Goal: Task Accomplishment & Management: Use online tool/utility

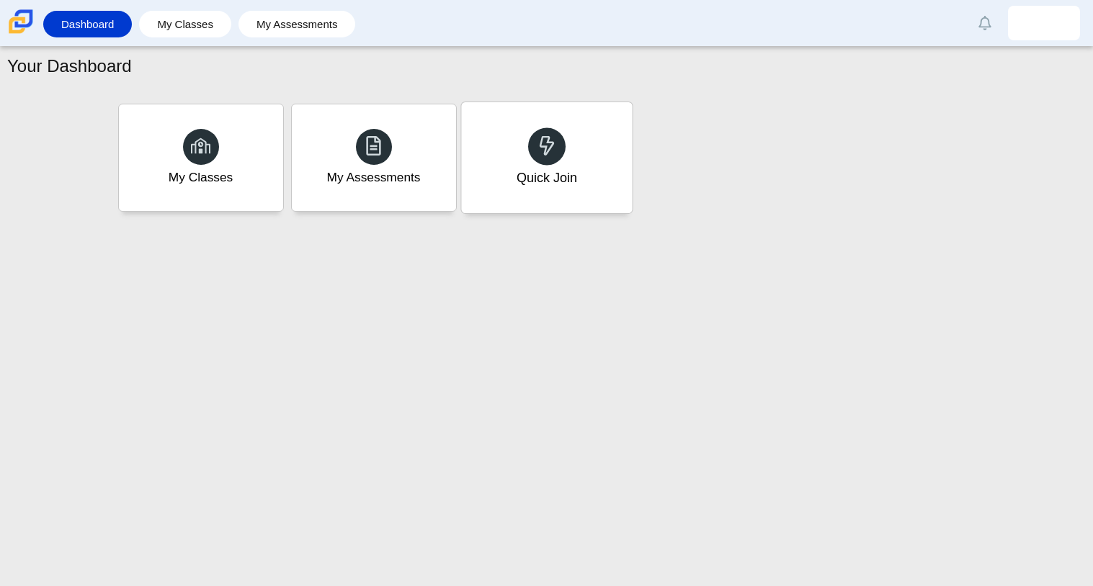
click at [584, 196] on div "Quick Join" at bounding box center [546, 157] width 171 height 111
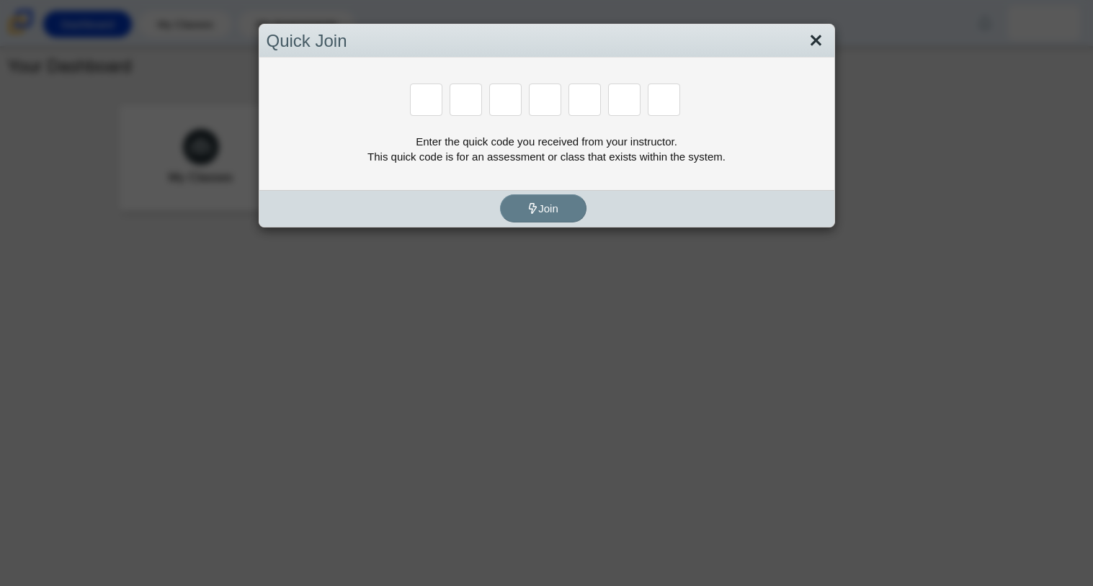
click at [823, 40] on link "Close" at bounding box center [816, 41] width 22 height 24
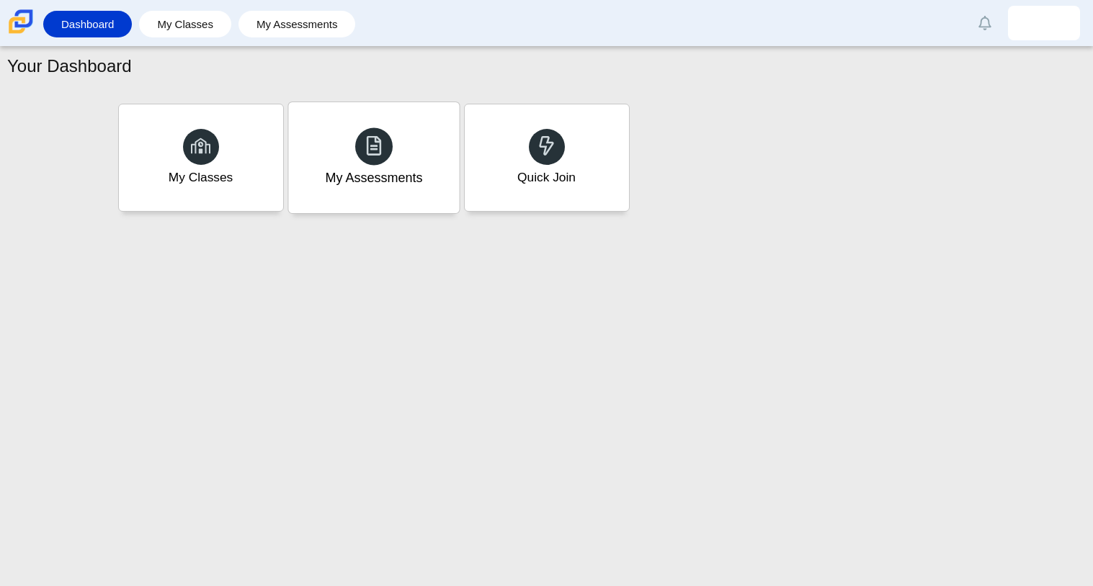
click at [377, 167] on div "My Assessments" at bounding box center [373, 157] width 171 height 111
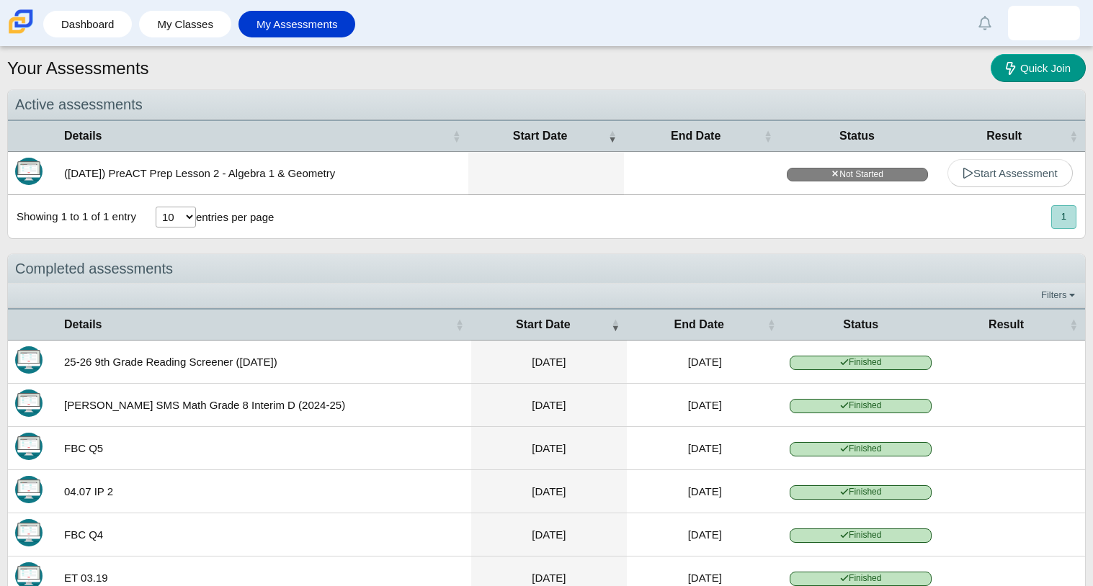
click at [439, 173] on td "(9/29/25) PreACT Prep Lesson 2 - Algebra 1 & Geometry" at bounding box center [262, 173] width 411 height 43
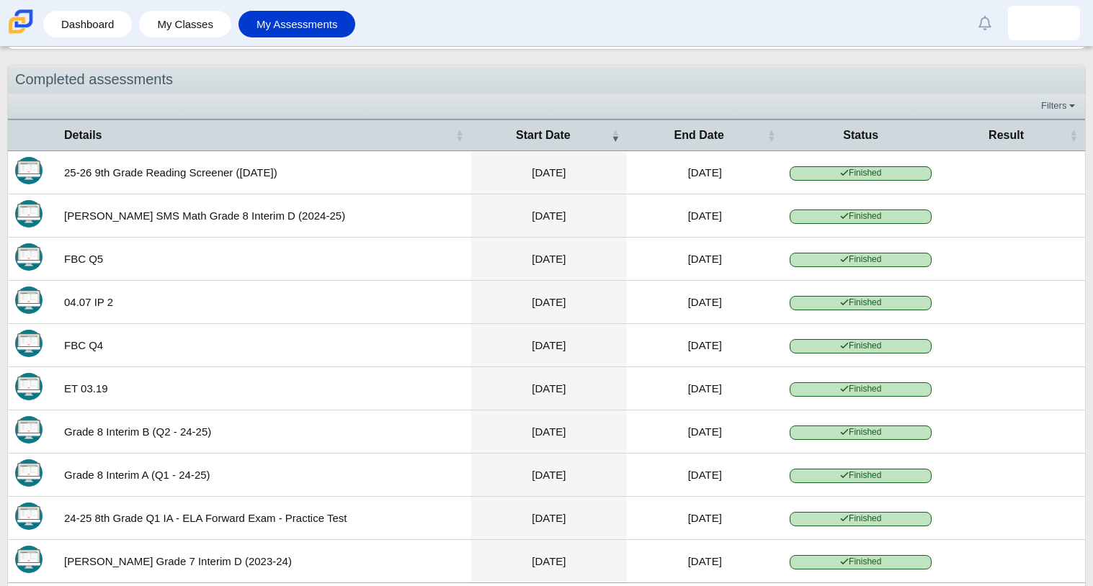
scroll to position [272, 0]
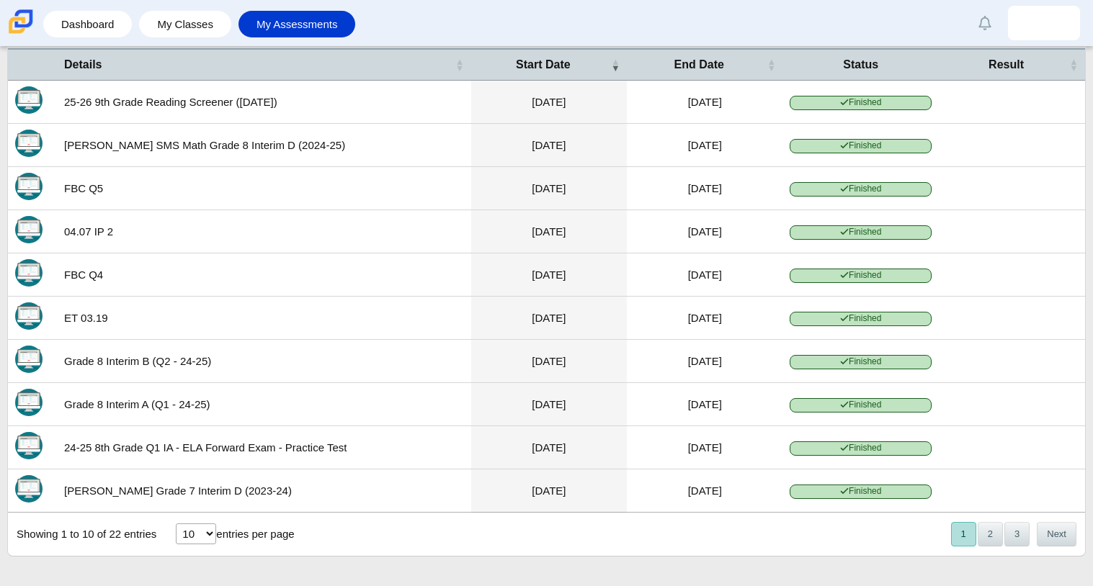
click at [633, 488] on td "Jun 5, 2024" at bounding box center [705, 491] width 156 height 43
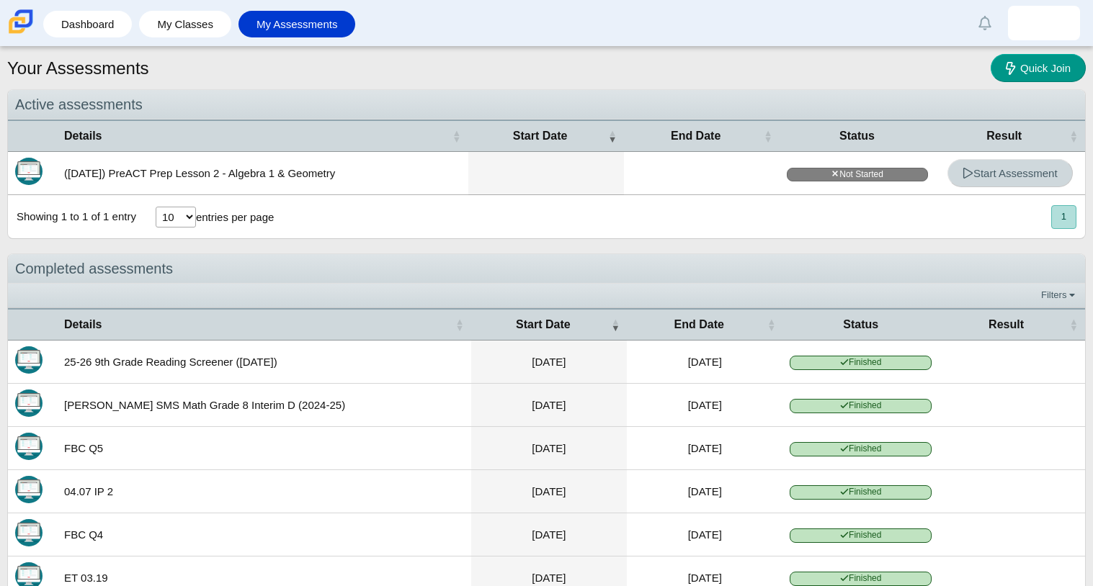
click at [1048, 161] on link "Start Assessment" at bounding box center [1009, 173] width 125 height 28
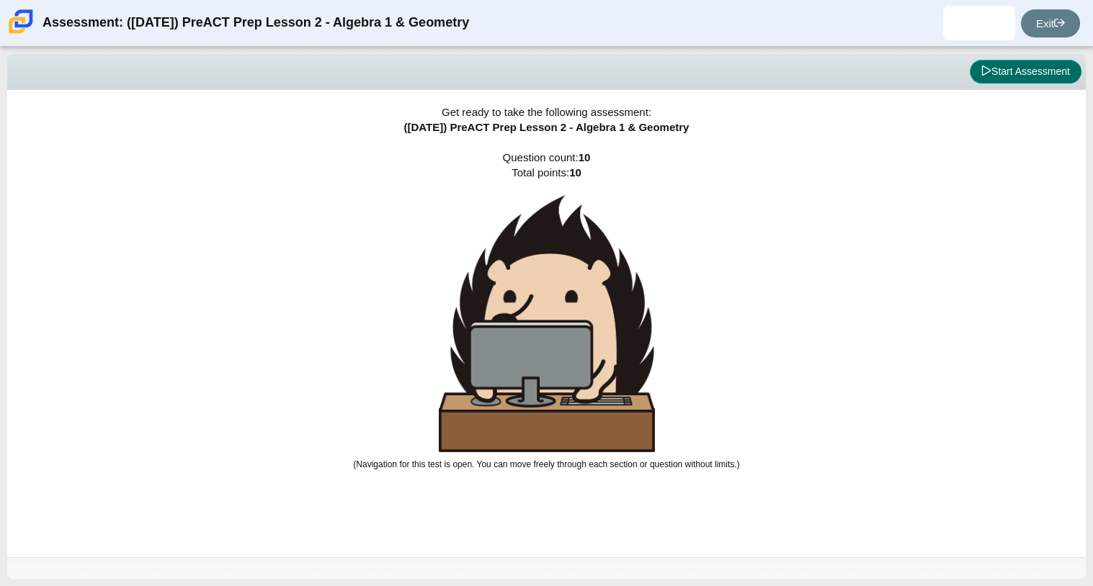
click at [1057, 69] on button "Start Assessment" at bounding box center [1026, 72] width 112 height 24
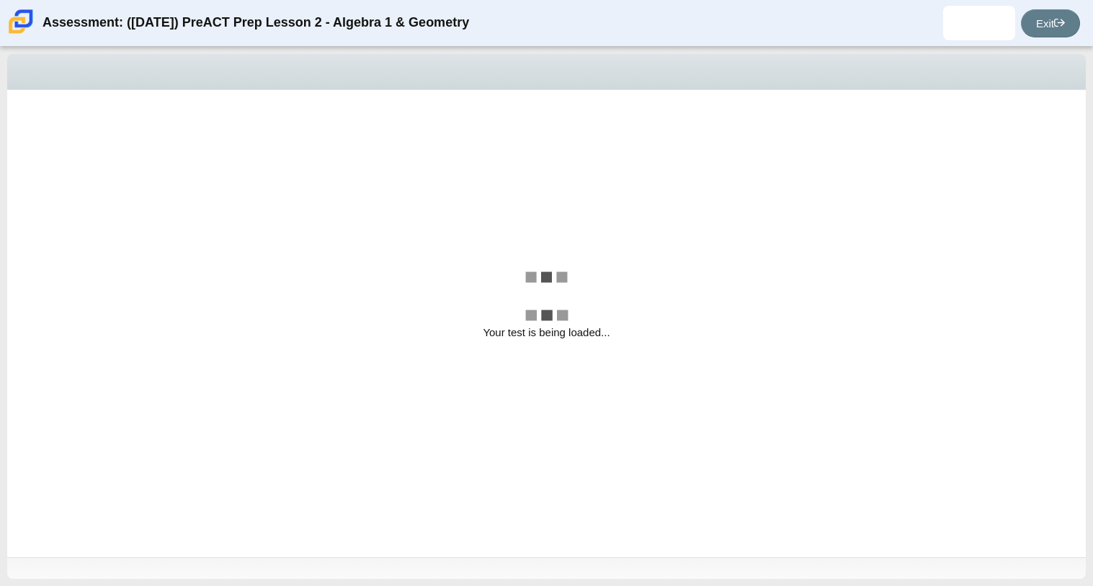
select select "bbf5d072-3e0b-44c4-9a12-6e7c9033f65b"
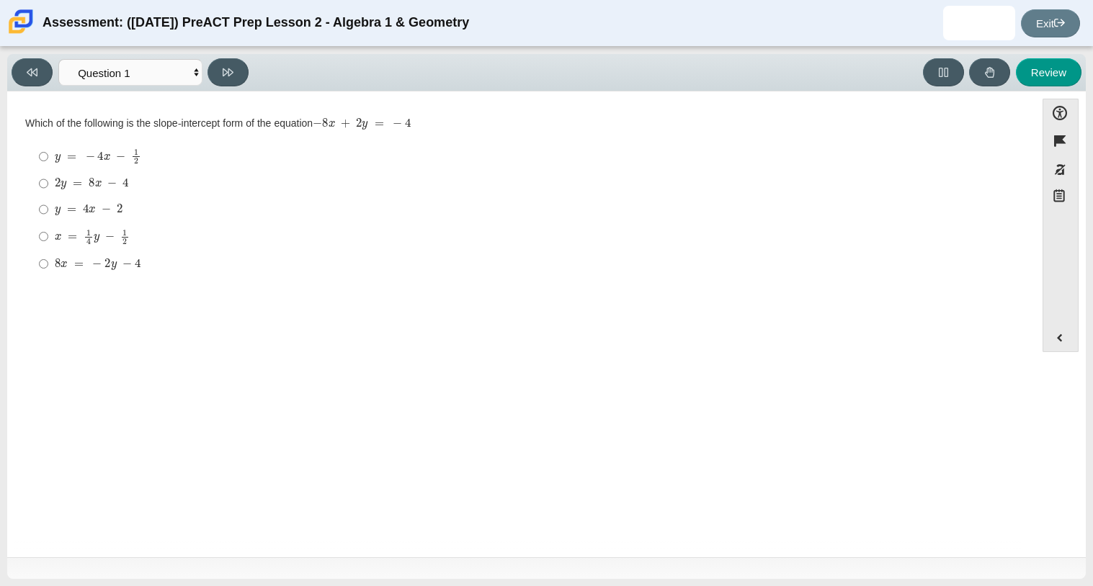
click at [33, 214] on label "y = 4 x − 2 y = 4 x − 2" at bounding box center [522, 210] width 987 height 26
click at [39, 214] on input "y = 4 x − 2 y = 4 x − 2" at bounding box center [43, 210] width 9 height 26
radio input "true"
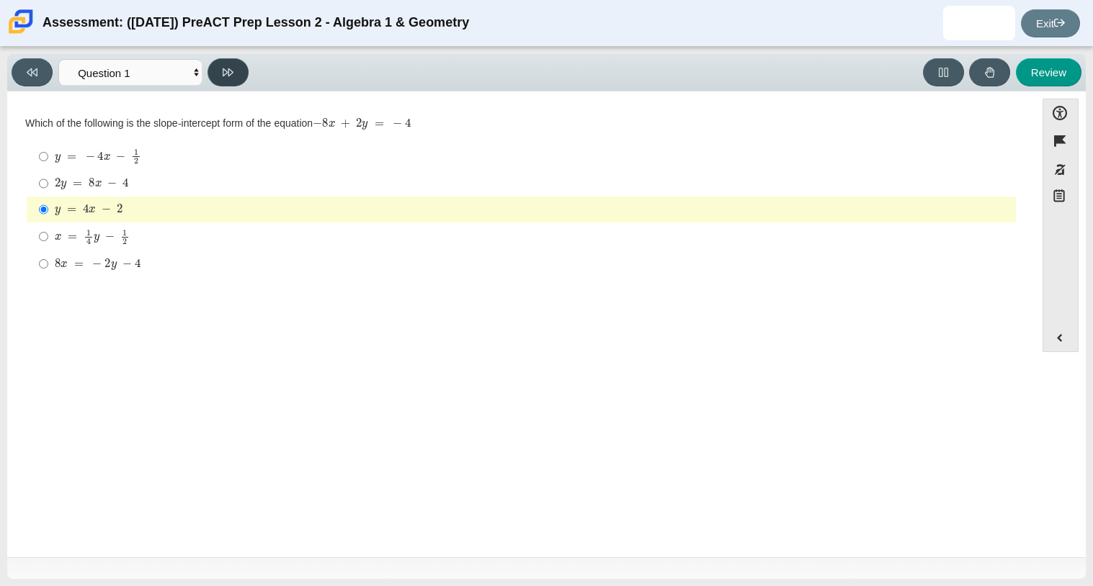
click at [217, 79] on button at bounding box center [227, 72] width 41 height 28
select select "ed62e223-81bd-4cbf-ab48-ab975844bd1f"
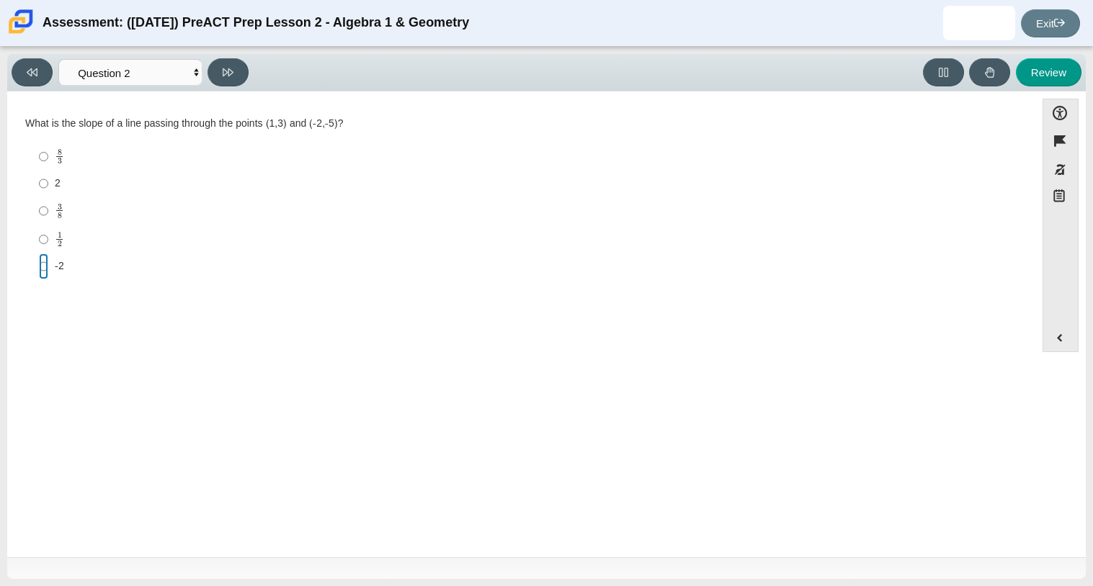
click at [40, 266] on input "-2 -2" at bounding box center [43, 267] width 9 height 26
radio input "true"
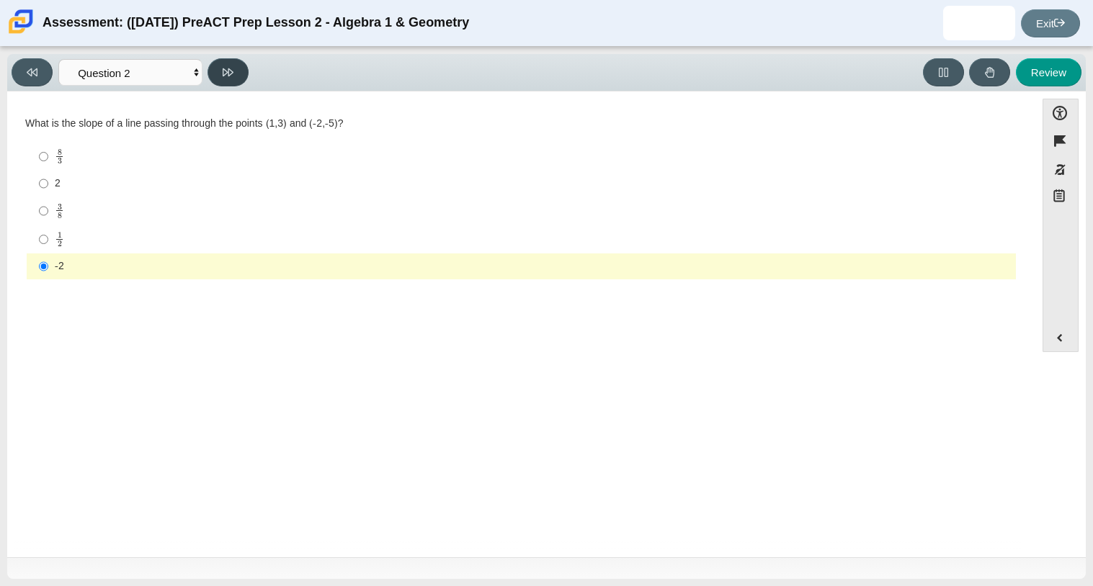
click at [219, 75] on button at bounding box center [227, 72] width 41 height 28
select select "97f4f5fa-a52e-4fed-af51-565bfcdf47cb"
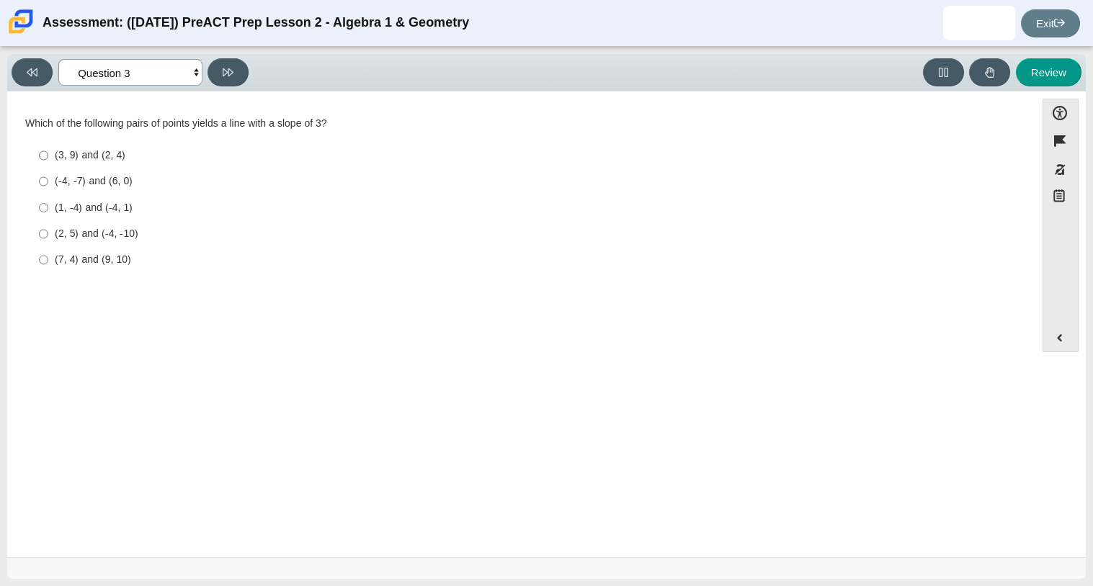
click at [191, 71] on select "Questions Question 1 Question 2 Question 3 Question 4 Question 5 Question 6 Que…" at bounding box center [130, 72] width 144 height 27
click at [117, 274] on ul "(3, 9) and (2, 4) (3, 9) and (2, 4) (-4, -7) and (6, 0) (-4, -7) and (6, 0) (1,…" at bounding box center [521, 208] width 990 height 133
click at [45, 262] on input "(7, 4) and (9, 10) (7, 4) and (9, 10)" at bounding box center [43, 260] width 9 height 26
radio input "true"
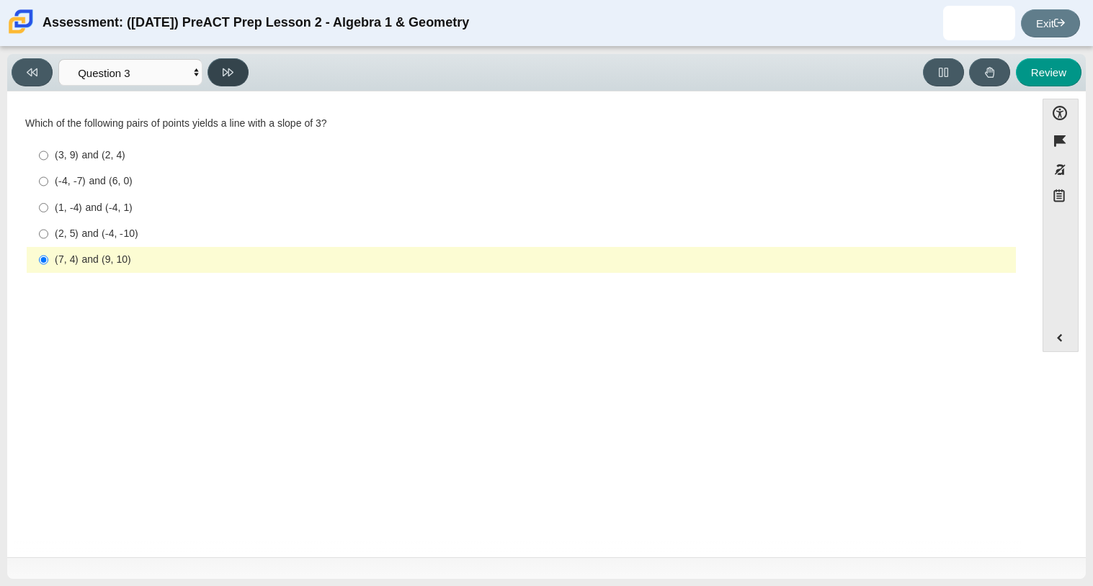
click at [215, 76] on button at bounding box center [227, 72] width 41 height 28
select select "89427bb7-e313-4f00-988f-8b8255897029"
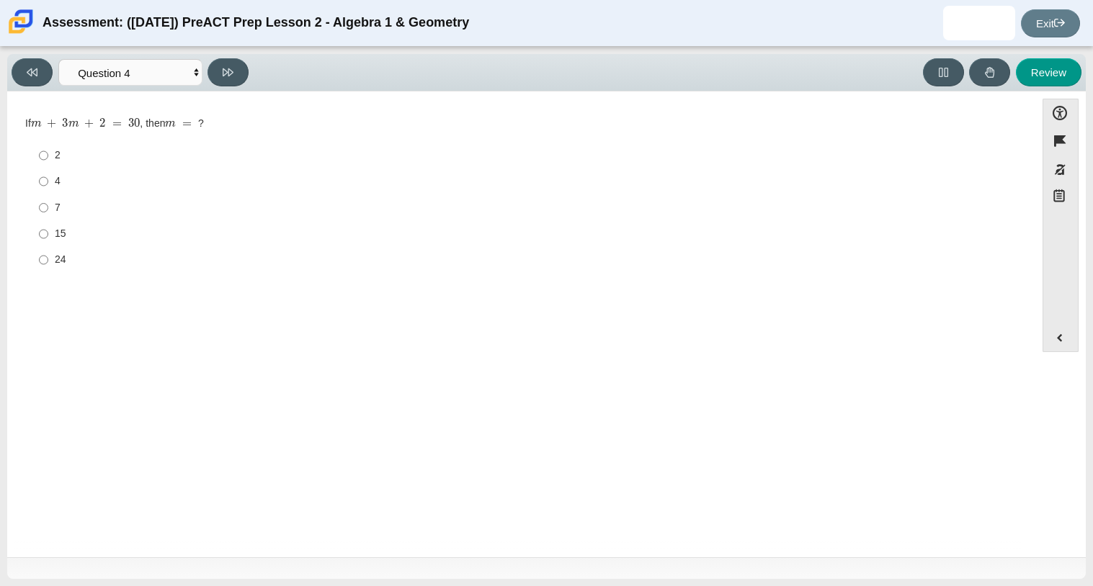
click at [48, 207] on label "7 7" at bounding box center [522, 207] width 987 height 26
click at [48, 207] on input "7 7" at bounding box center [43, 207] width 9 height 26
radio input "true"
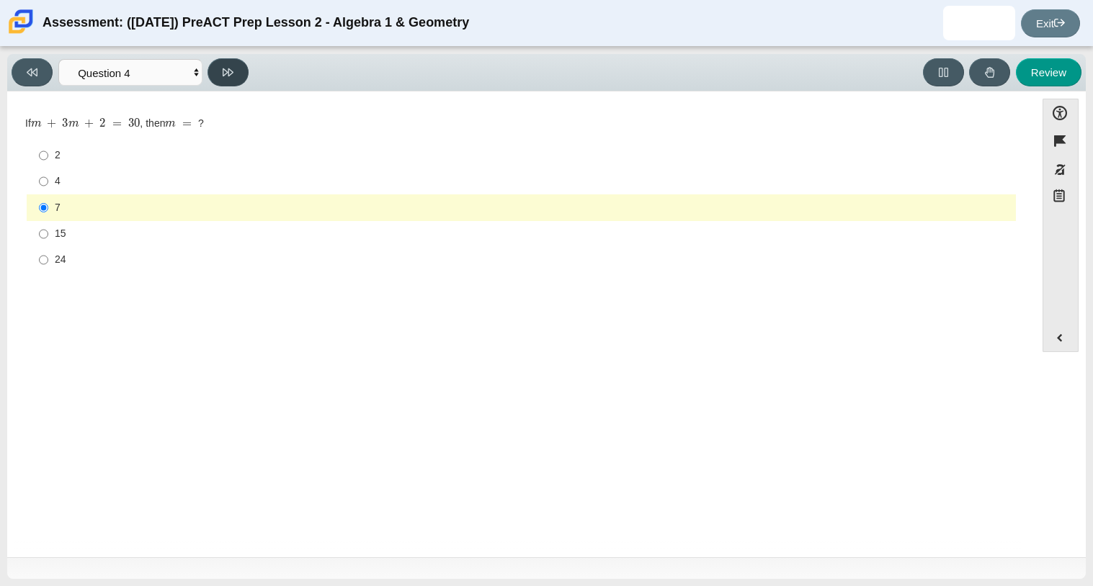
click at [225, 69] on icon at bounding box center [228, 72] width 11 height 8
select select "489dcffd-4e6a-49cf-a9d6-ad1d4a911a4e"
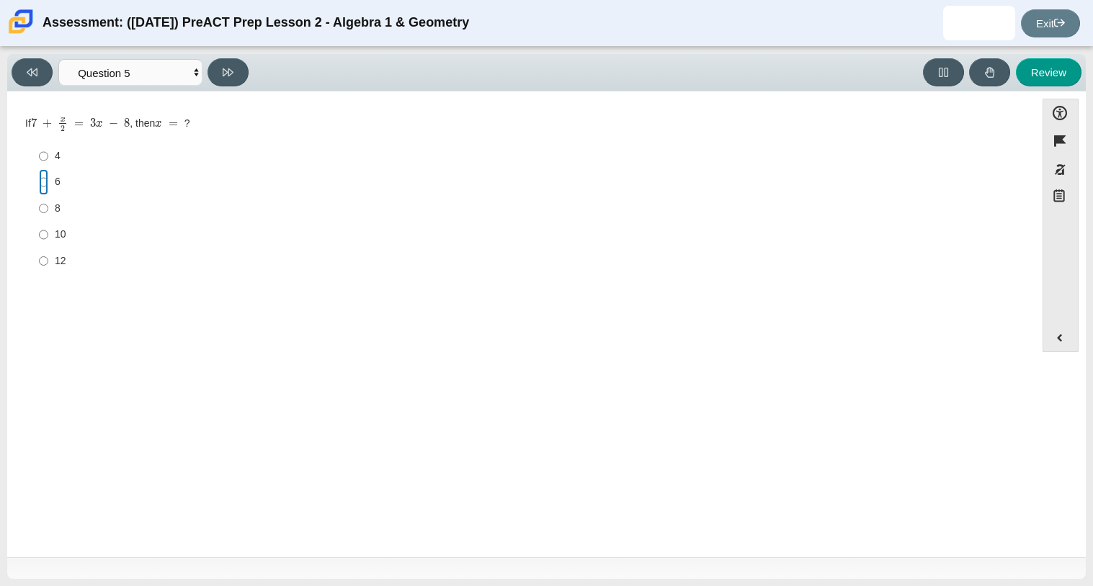
click at [39, 179] on input "6 6" at bounding box center [43, 182] width 9 height 26
radio input "true"
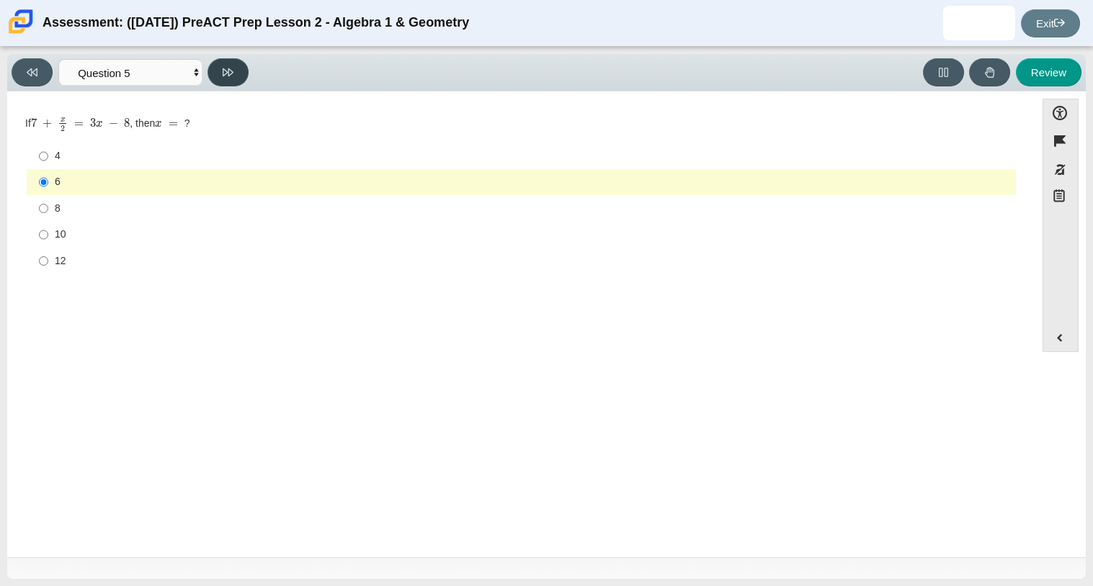
click at [227, 67] on icon at bounding box center [228, 72] width 11 height 11
select select "210571de-36a6-4d8e-a361-ceff8ef801dc"
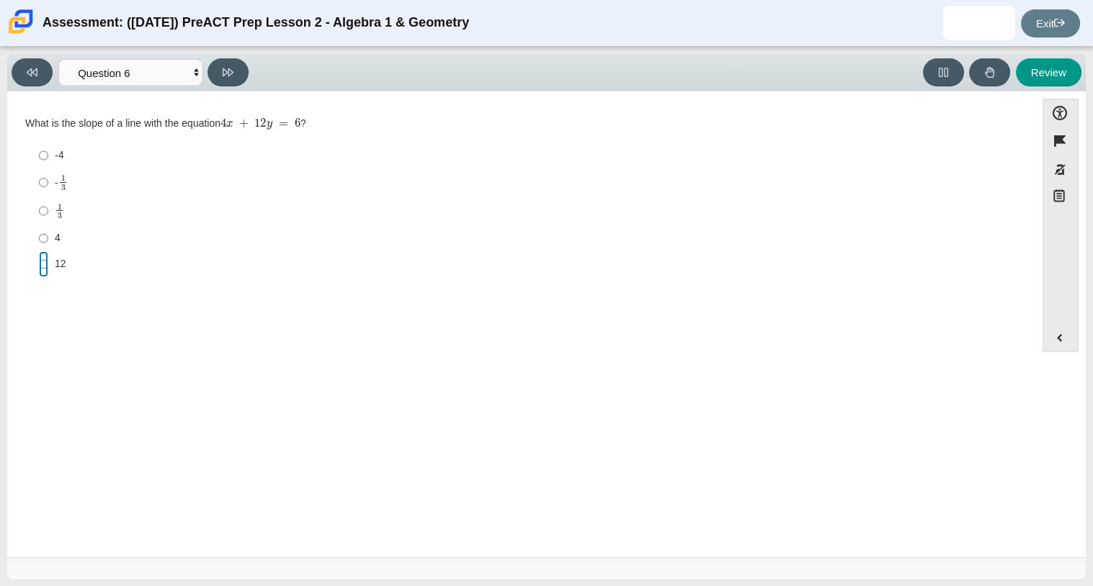
click at [43, 263] on input "12 12" at bounding box center [43, 264] width 9 height 26
radio input "true"
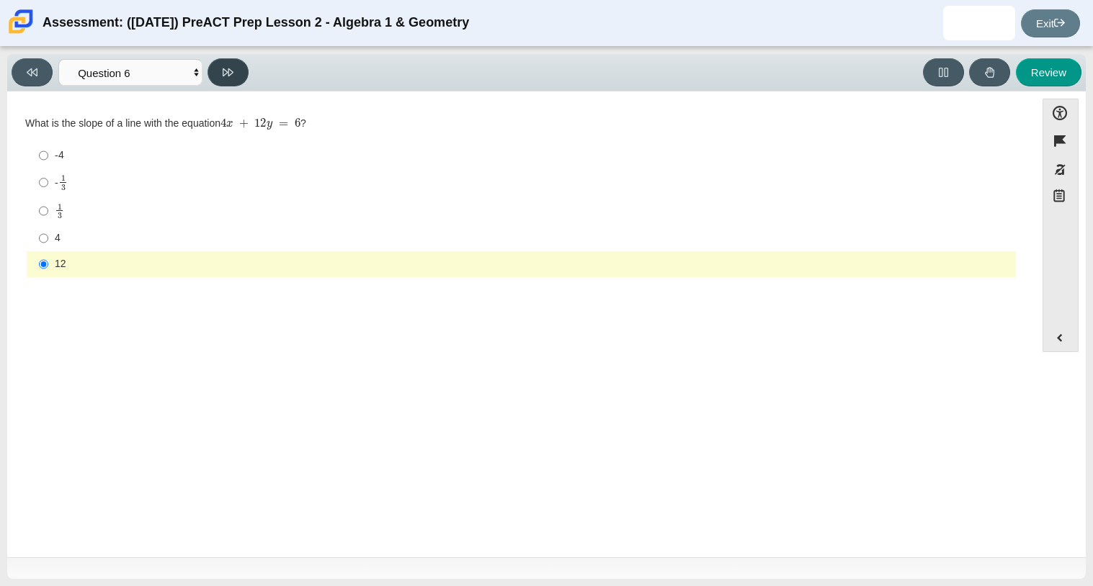
click at [238, 70] on button at bounding box center [227, 72] width 41 height 28
select select "ec95ace6-bebc-42b8-9428-40567494d4da"
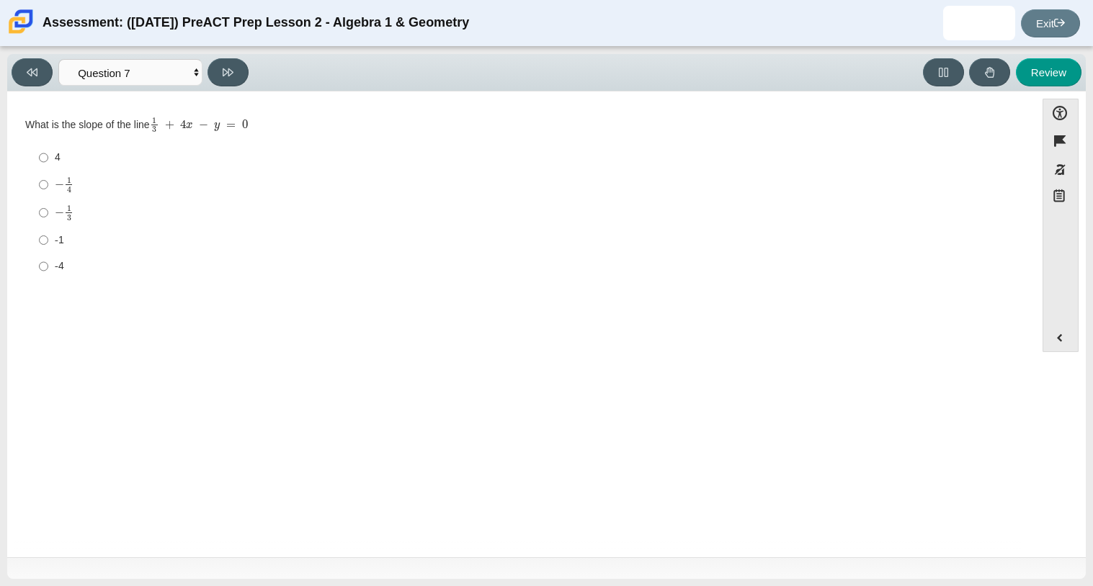
click at [48, 153] on label "4 4" at bounding box center [522, 158] width 987 height 26
click at [48, 153] on input "4 4" at bounding box center [43, 158] width 9 height 26
radio input "true"
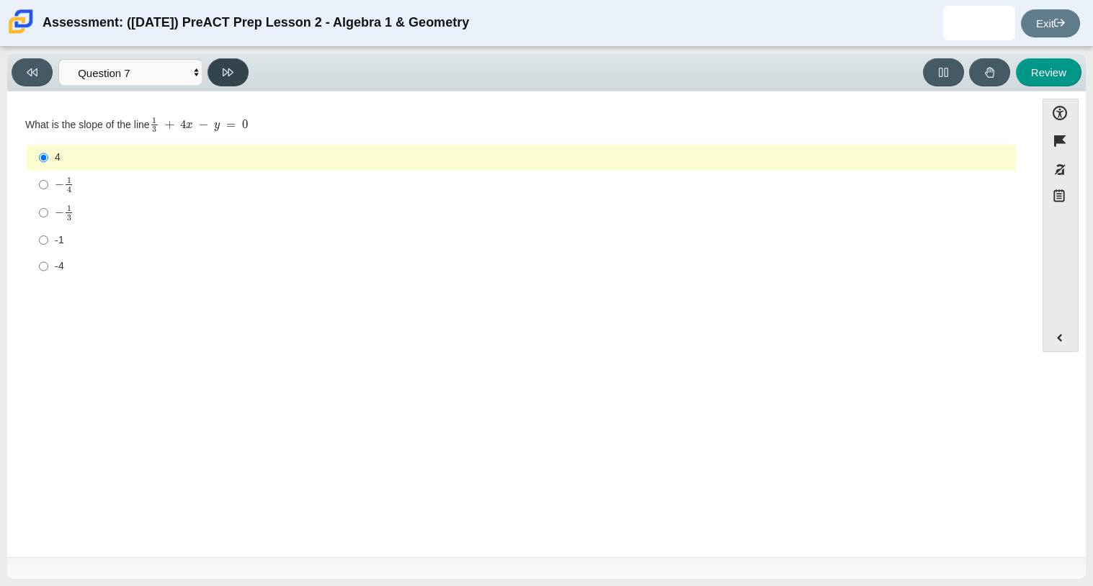
click at [224, 74] on icon at bounding box center [228, 72] width 11 height 8
select select "ce81fe10-bf29-4b5e-8bd7-4f47f2fed4d8"
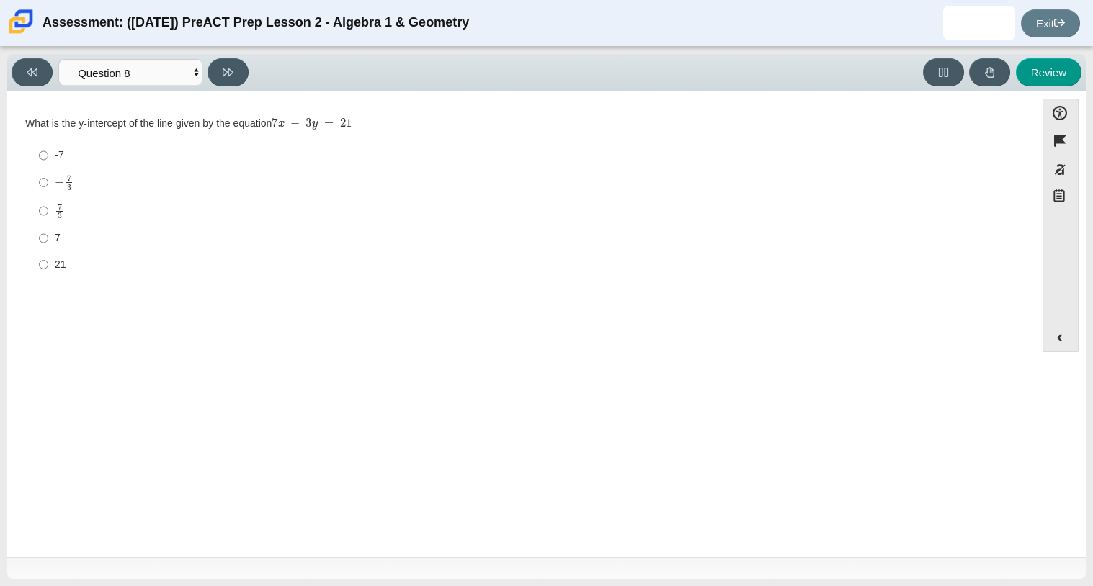
click at [55, 154] on div "-7" at bounding box center [532, 155] width 955 height 14
click at [48, 154] on input "-7 -7" at bounding box center [43, 156] width 9 height 26
radio input "true"
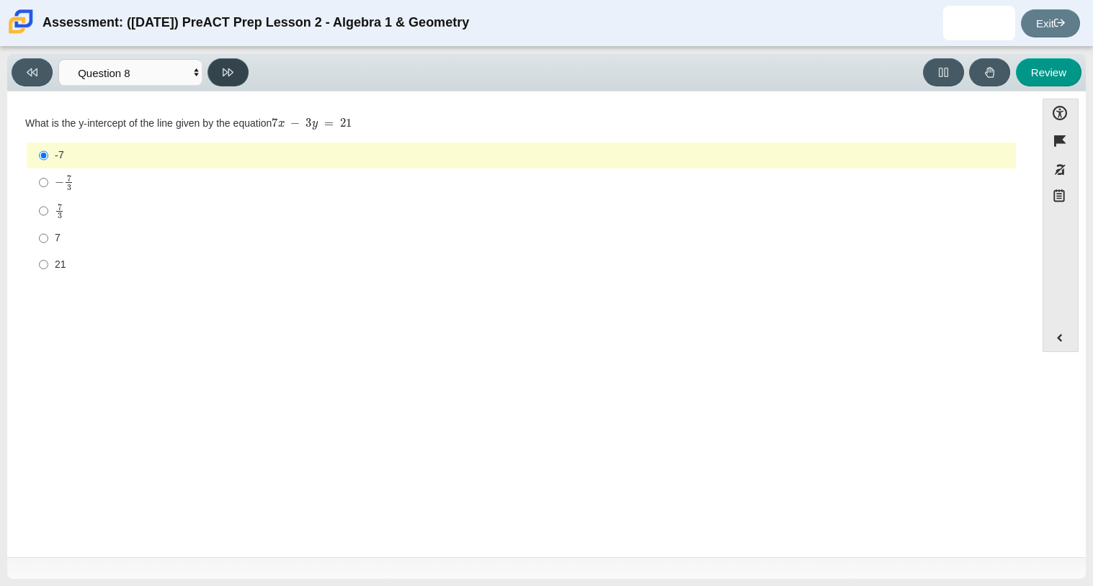
click at [230, 63] on button at bounding box center [227, 72] width 41 height 28
select select "14773eaf-2ca1-47ae-afe7-a624a56f34b3"
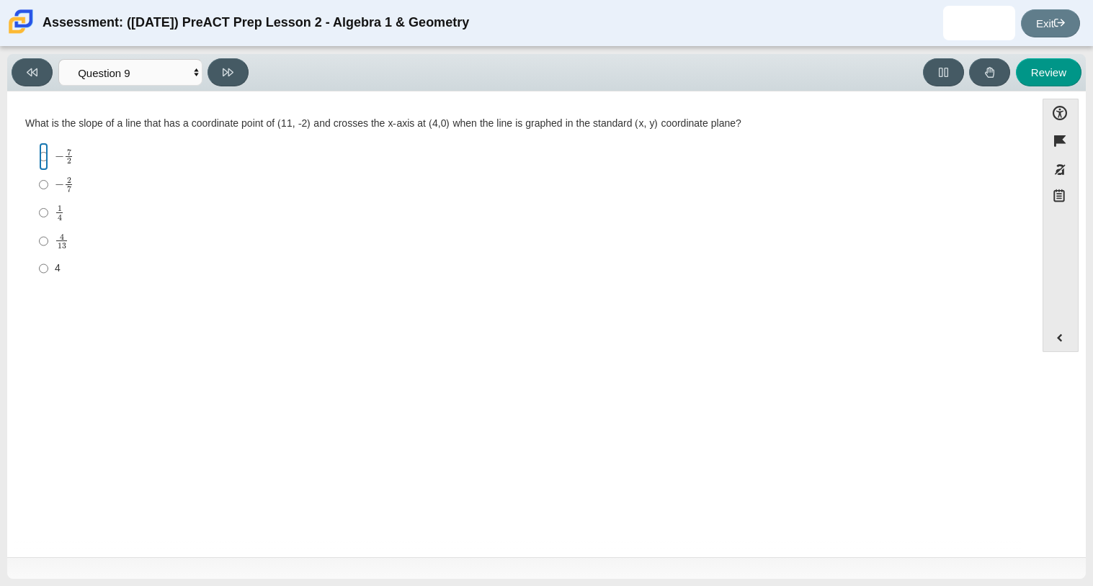
click at [43, 159] on input "− 7 2 negative 7 halves" at bounding box center [43, 157] width 9 height 28
radio input "true"
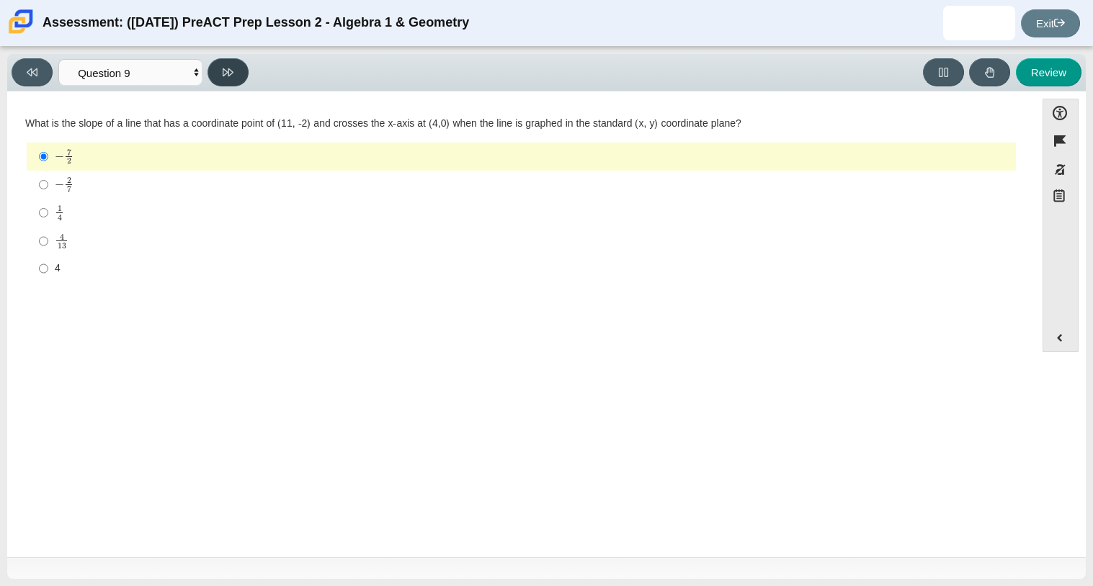
click at [232, 67] on icon at bounding box center [228, 72] width 11 height 11
select select "96b71634-eacb-4f7e-8aef-411727d9bcba"
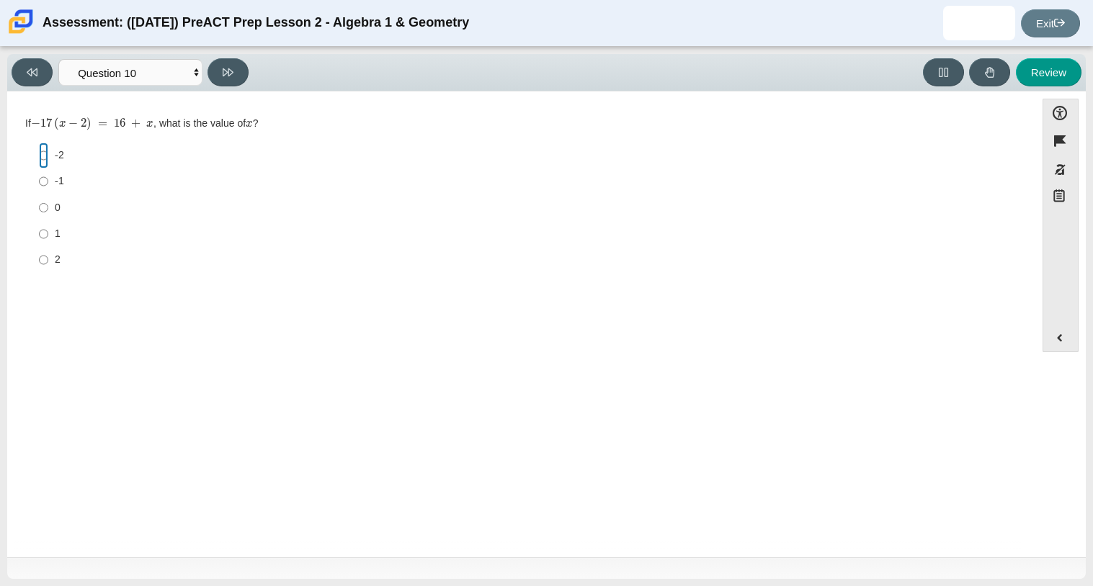
click at [43, 155] on input "-2 -2" at bounding box center [43, 156] width 9 height 26
radio input "true"
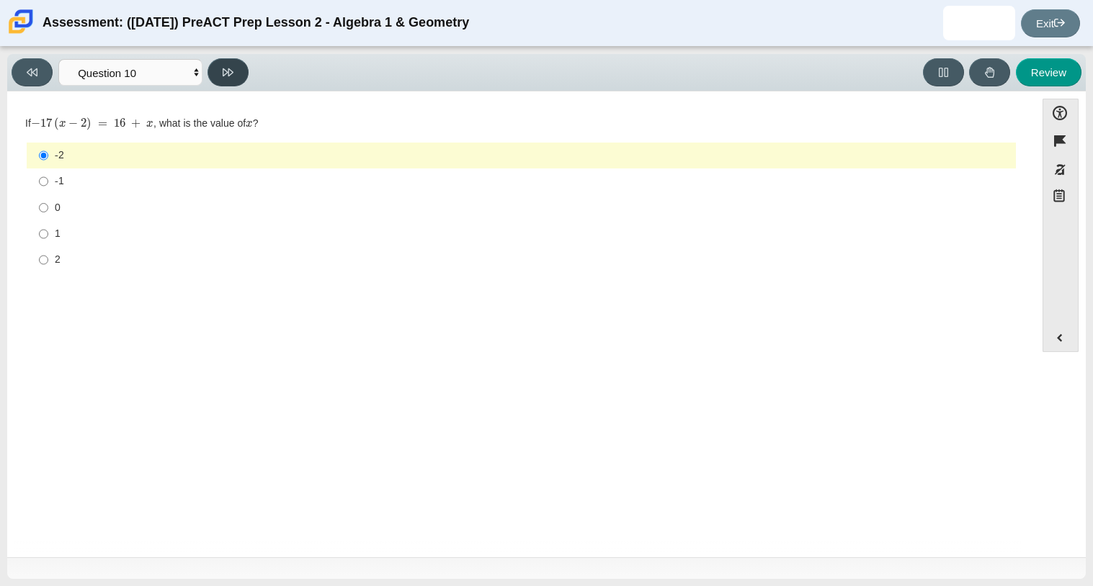
click at [231, 68] on icon at bounding box center [228, 72] width 11 height 11
select select "review"
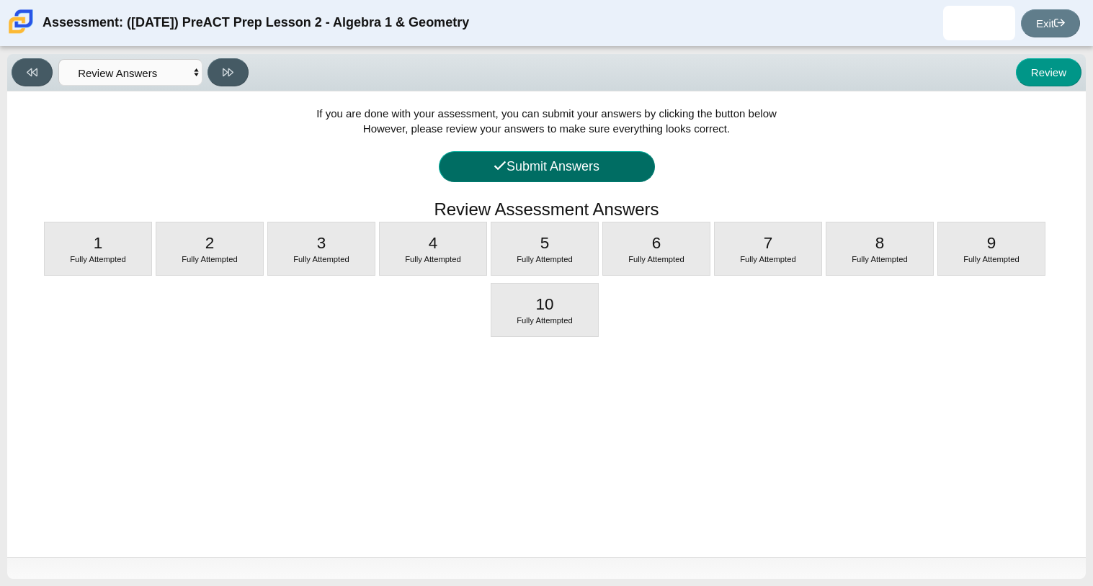
click at [488, 156] on button "Submit Answers" at bounding box center [547, 166] width 216 height 31
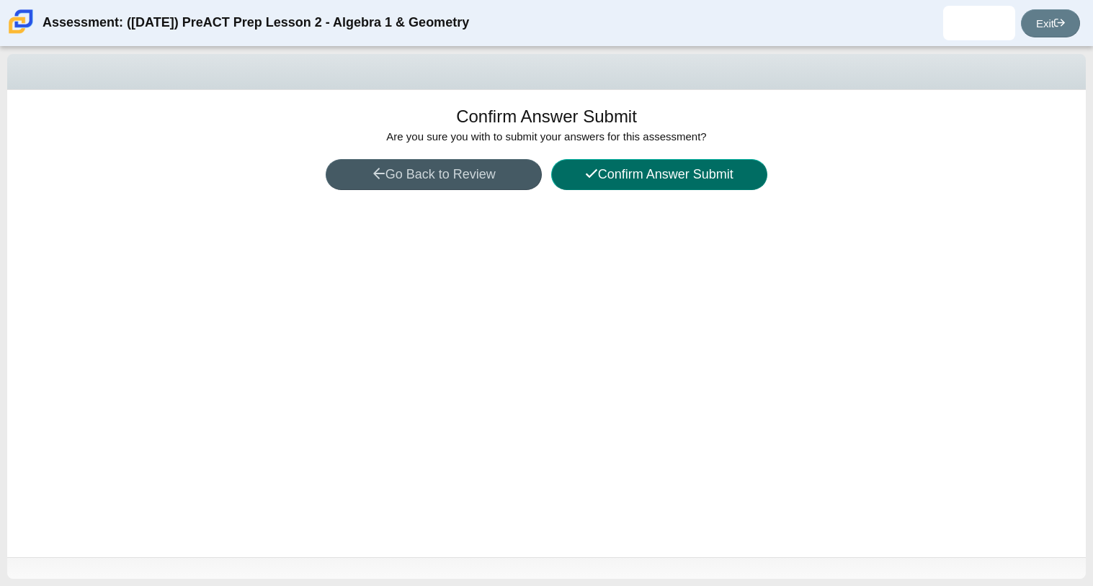
click at [663, 166] on button "Confirm Answer Submit" at bounding box center [659, 174] width 216 height 31
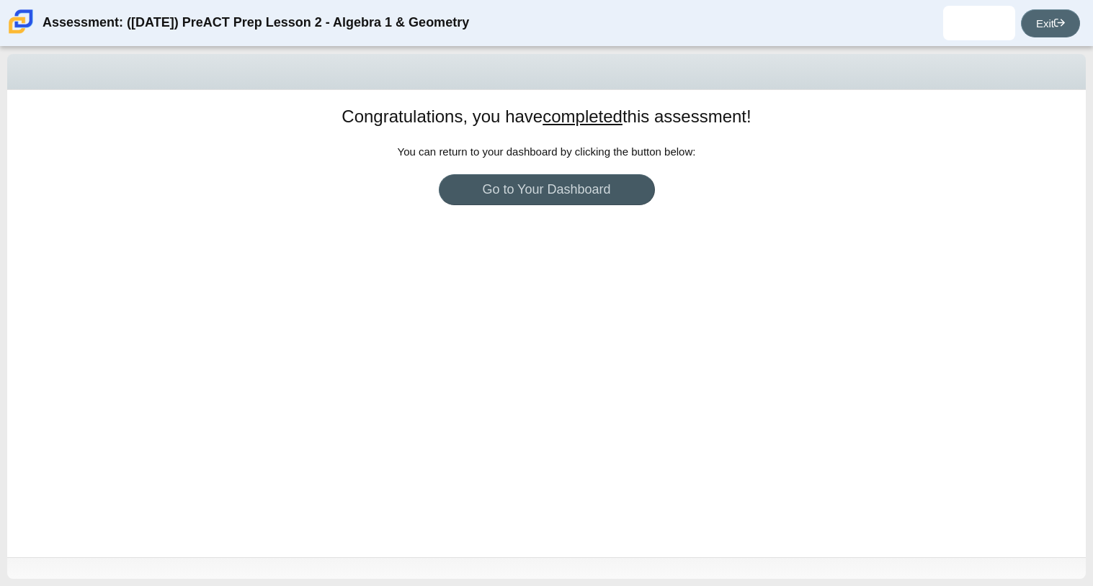
click at [1048, 16] on link "Exit" at bounding box center [1050, 23] width 59 height 28
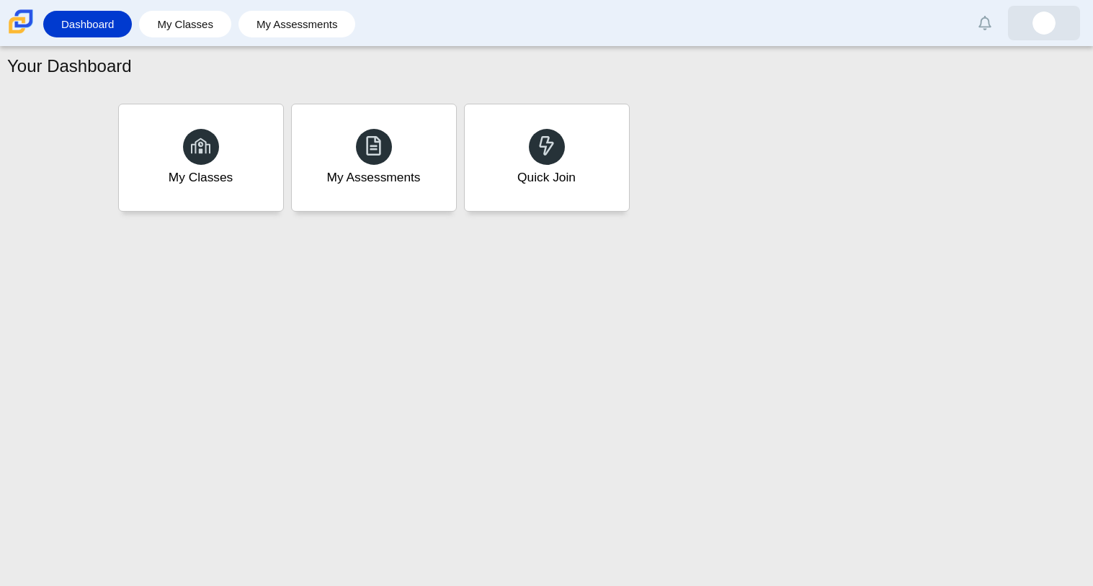
click at [1047, 17] on img at bounding box center [1043, 23] width 23 height 23
